Goal: Find specific page/section: Find specific page/section

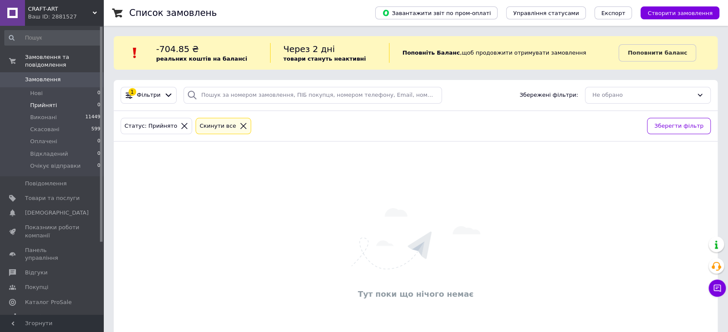
click at [52, 102] on span "Прийняті" at bounding box center [43, 106] width 27 height 8
drag, startPoint x: 44, startPoint y: 91, endPoint x: 39, endPoint y: 101, distance: 11.2
click at [45, 93] on ul "Нові 0 Прийняті 0 Виконані 11449 Скасовані 599 Оплачені 0 Відкладений 0 Очікує …" at bounding box center [52, 131] width 105 height 89
click at [40, 102] on span "Прийняті" at bounding box center [43, 106] width 27 height 8
click at [39, 102] on span "Прийняті" at bounding box center [43, 106] width 27 height 8
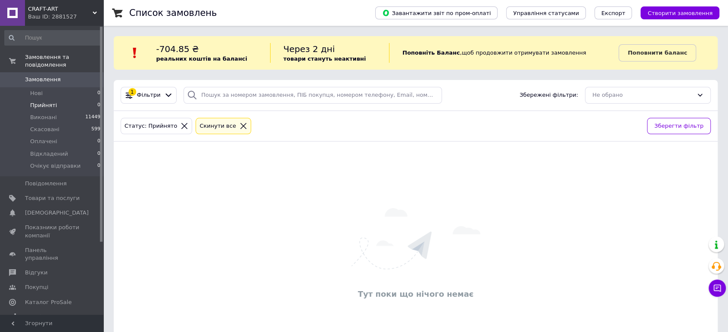
click at [55, 101] on li "Прийняті 0" at bounding box center [52, 105] width 105 height 12
click at [51, 102] on span "Прийняті" at bounding box center [43, 106] width 27 height 8
click at [77, 99] on li "Прийняті 0" at bounding box center [52, 105] width 105 height 12
click at [55, 99] on li "Прийняті 0" at bounding box center [52, 105] width 105 height 12
click at [49, 102] on span "Прийняті" at bounding box center [43, 106] width 27 height 8
